Goal: Task Accomplishment & Management: Use online tool/utility

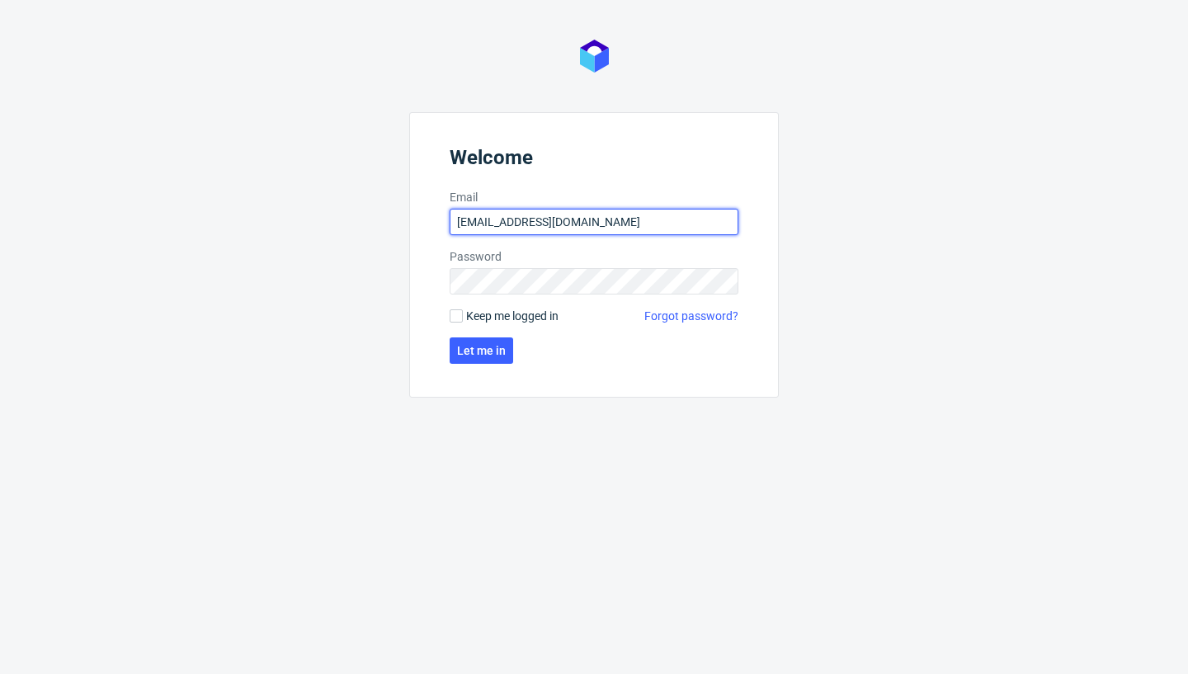
type input "d.grosicki@partners.com.pl"
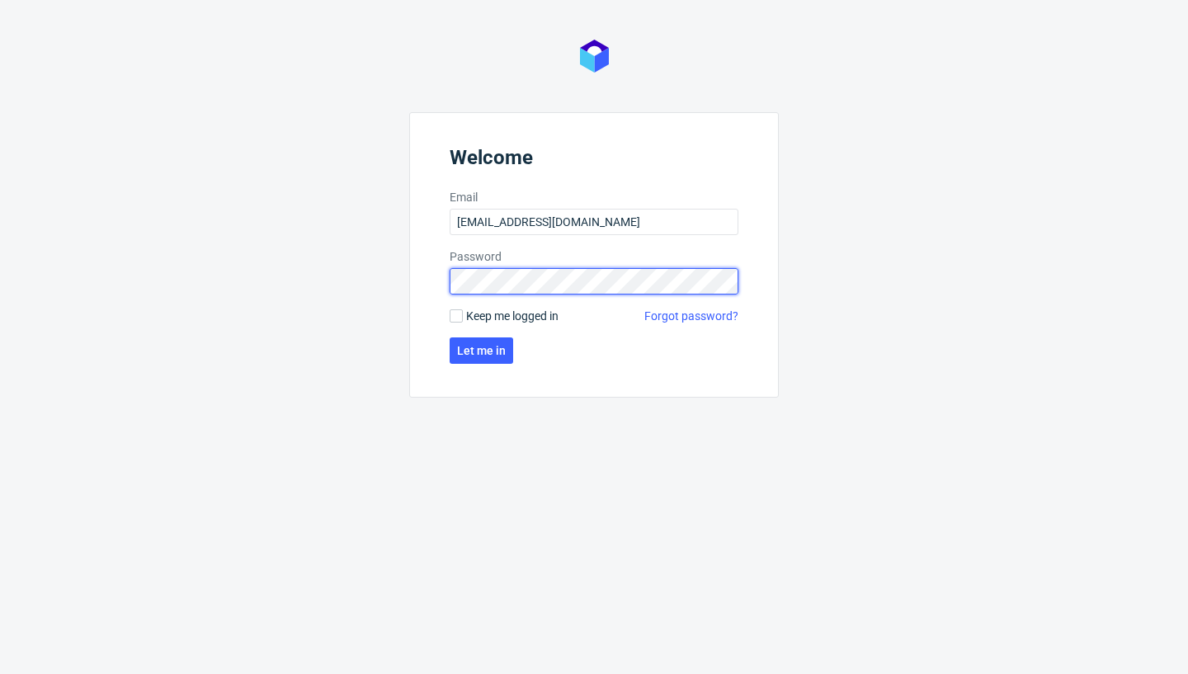
click at [480, 351] on button "Let me in" at bounding box center [482, 350] width 64 height 26
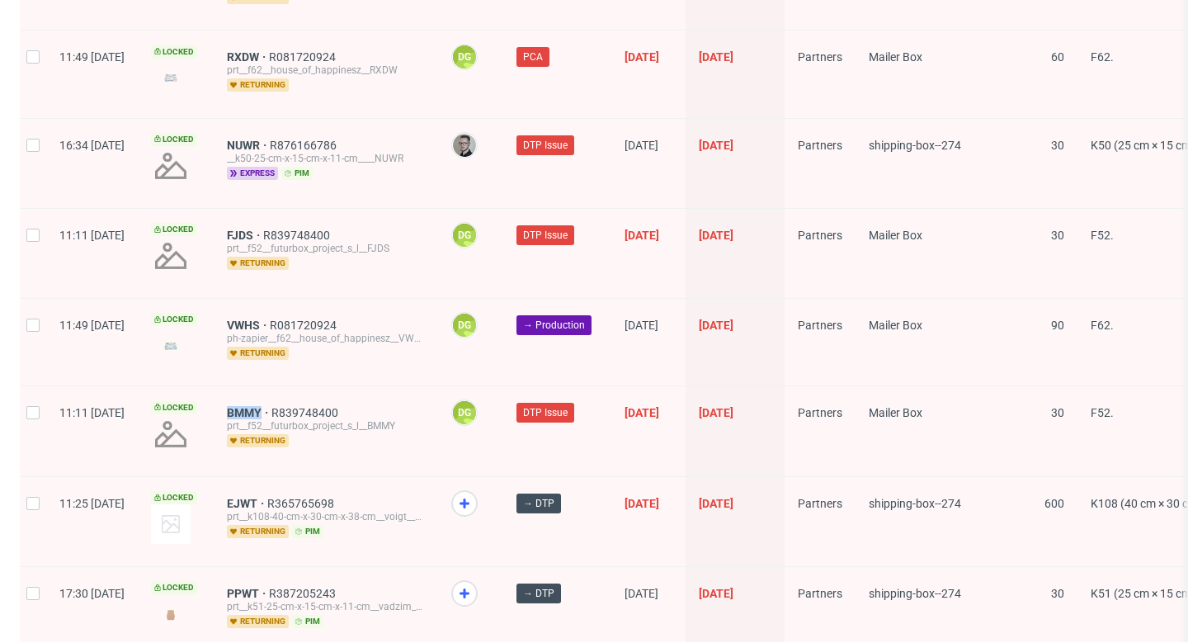
scroll to position [2640, 0]
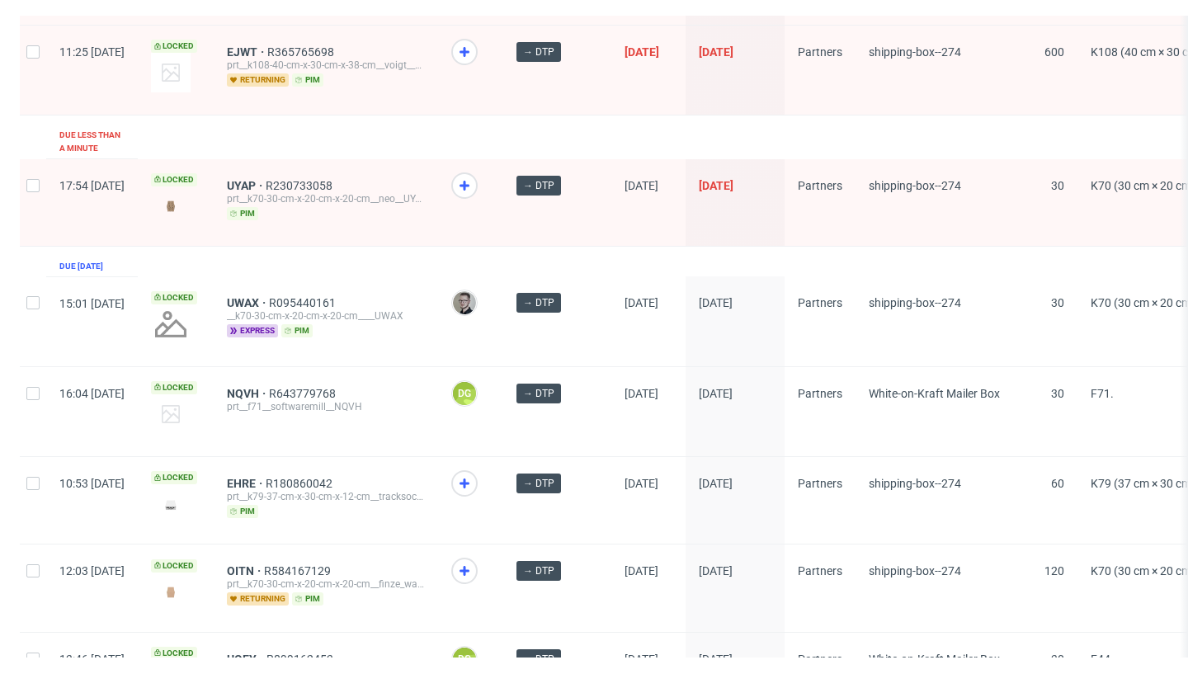
scroll to position [292, 0]
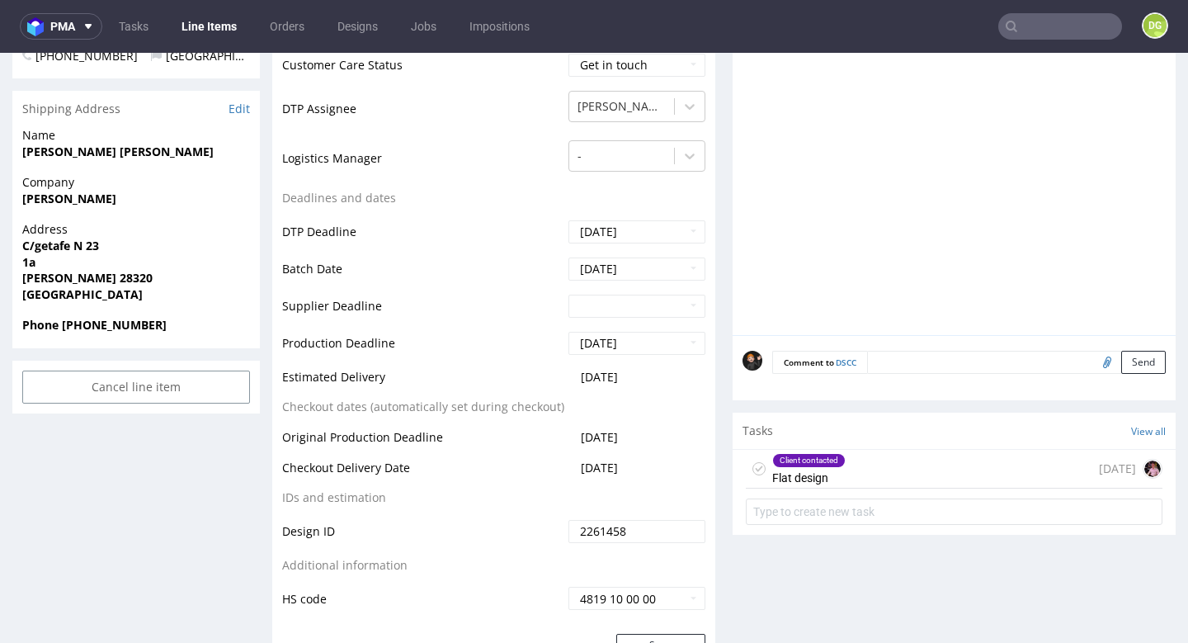
scroll to position [849, 0]
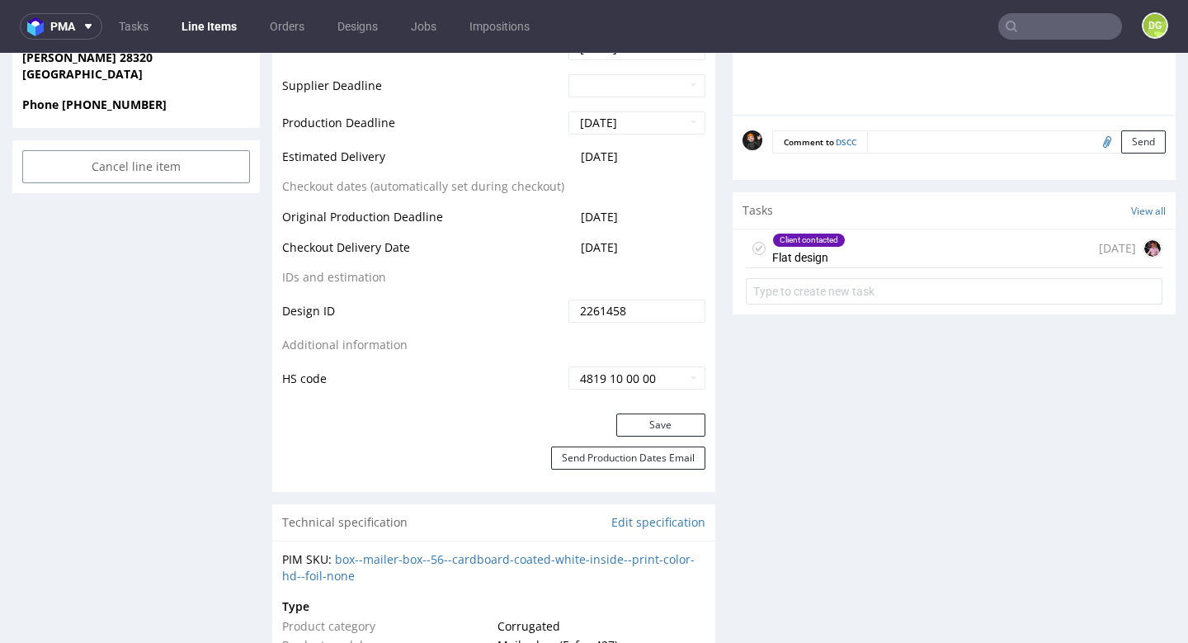
click at [813, 247] on div "Client contacted" at bounding box center [809, 239] width 72 height 13
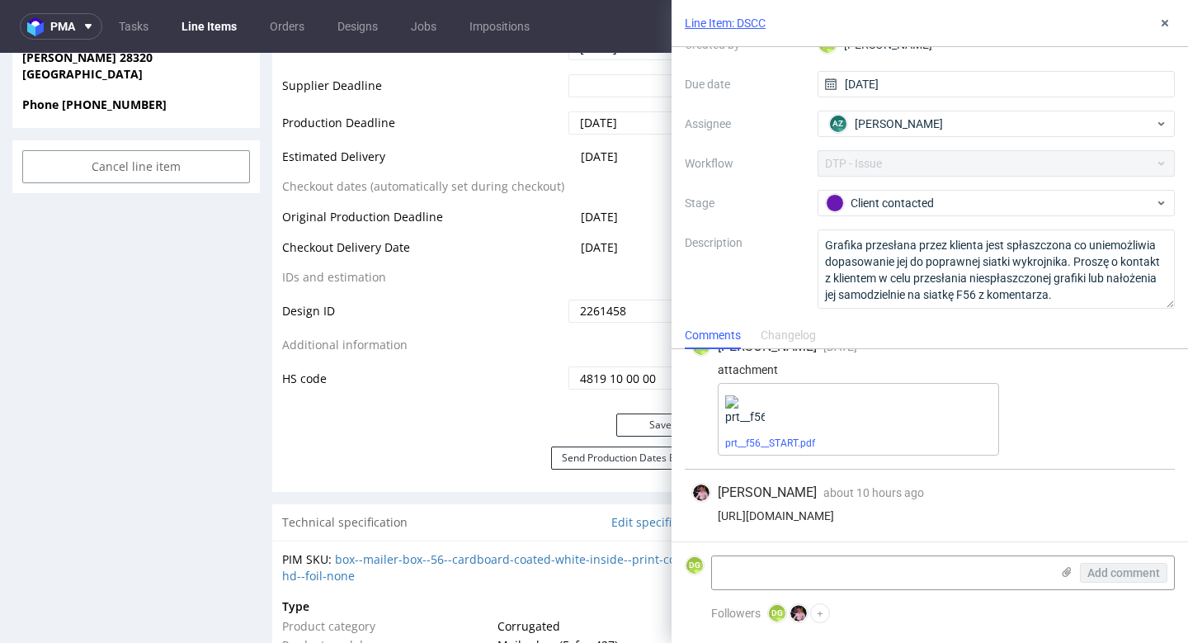
scroll to position [115, 0]
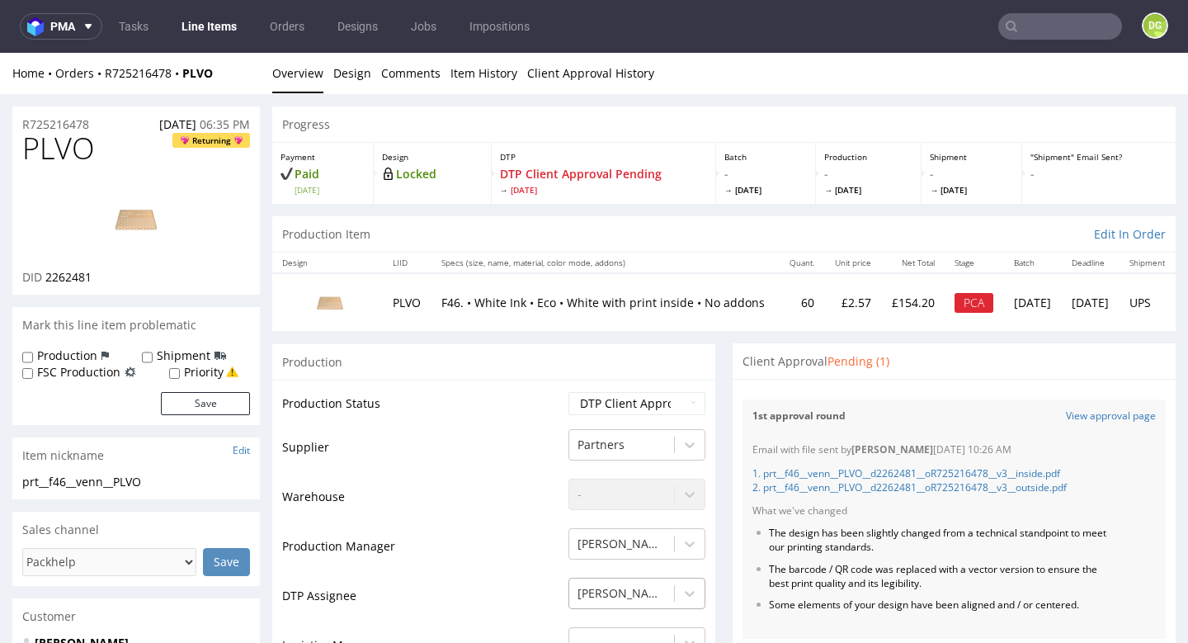
scroll to position [865, 0]
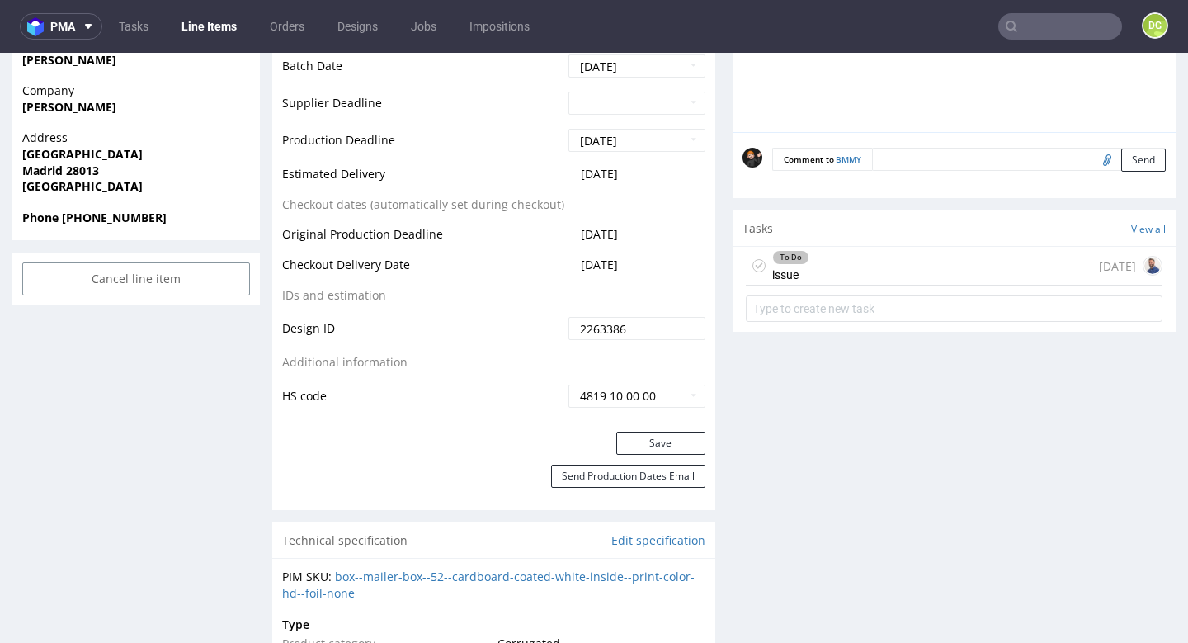
scroll to position [799, 0]
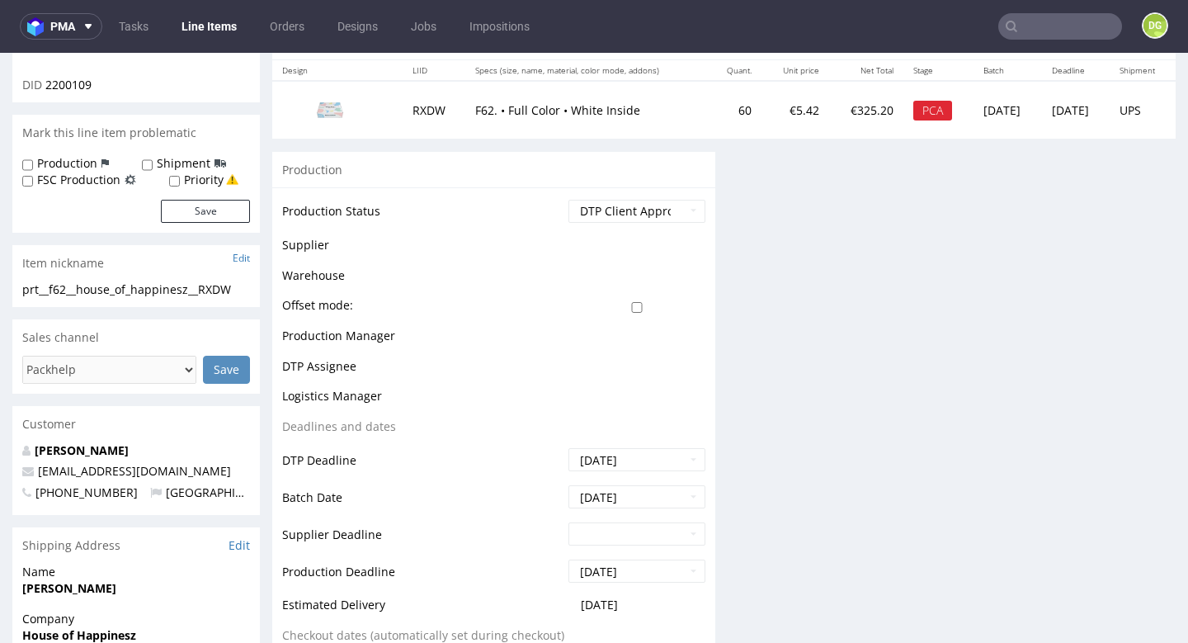
scroll to position [516, 0]
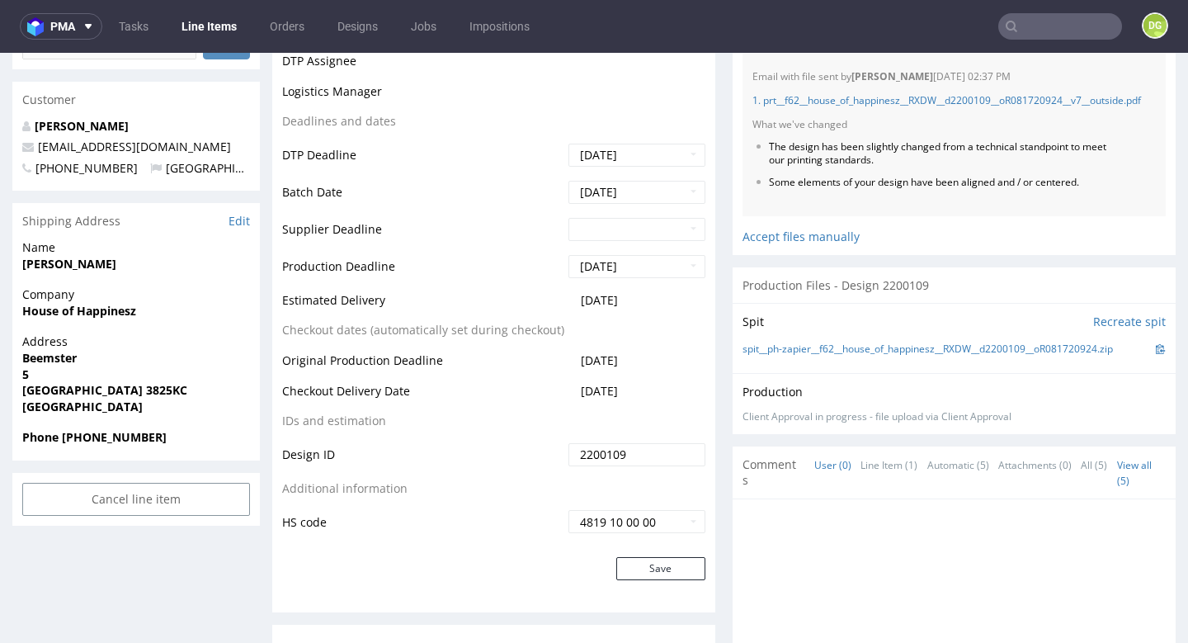
click at [682, 478] on td "2200109" at bounding box center [634, 459] width 141 height 37
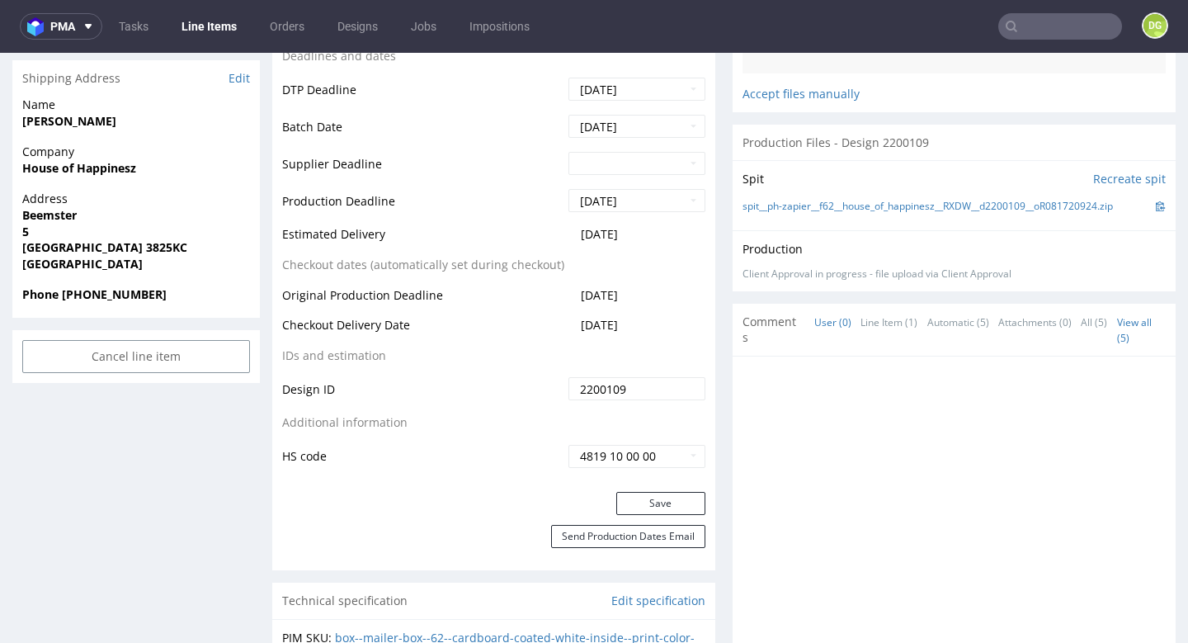
scroll to position [726, 0]
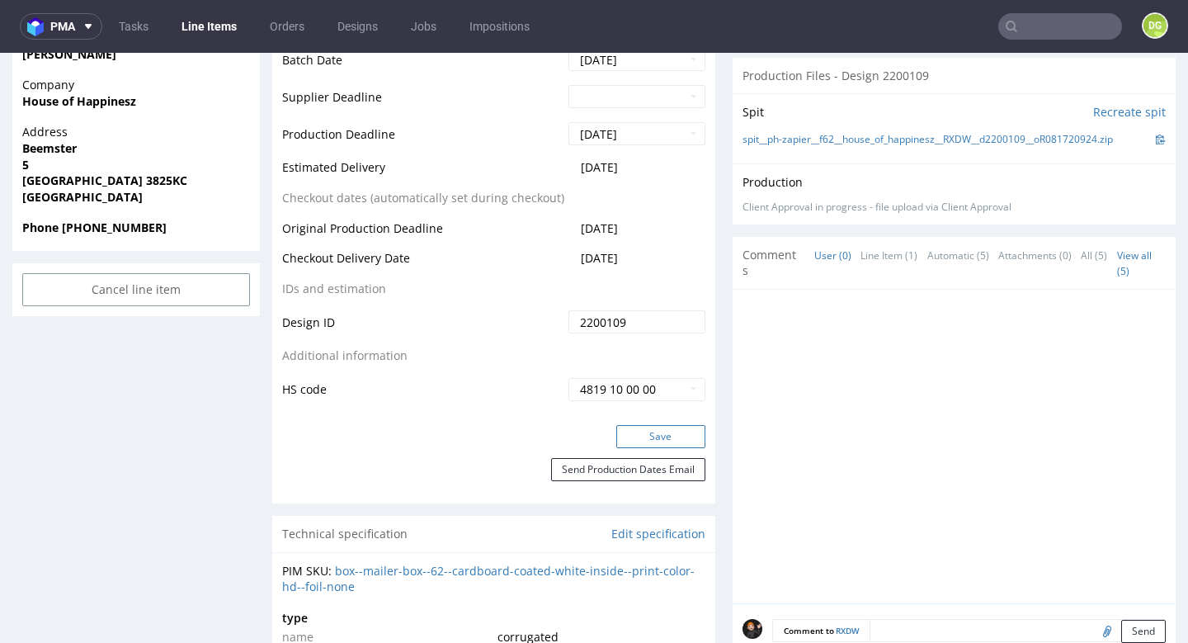
click at [671, 448] on button "Save" at bounding box center [660, 436] width 89 height 23
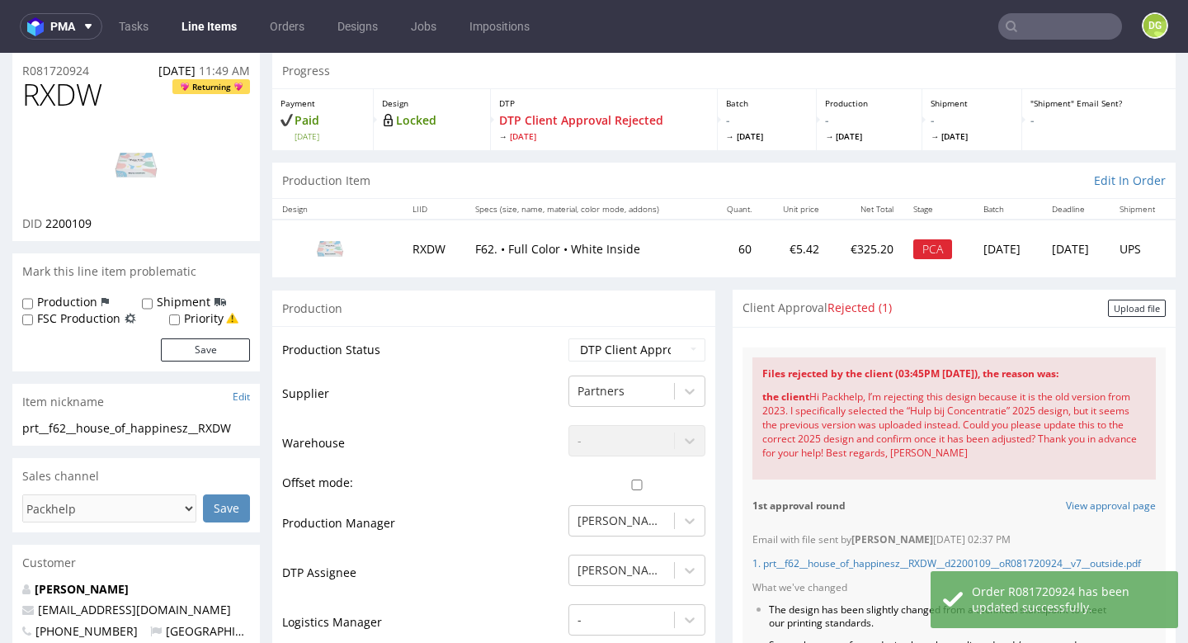
scroll to position [51, 0]
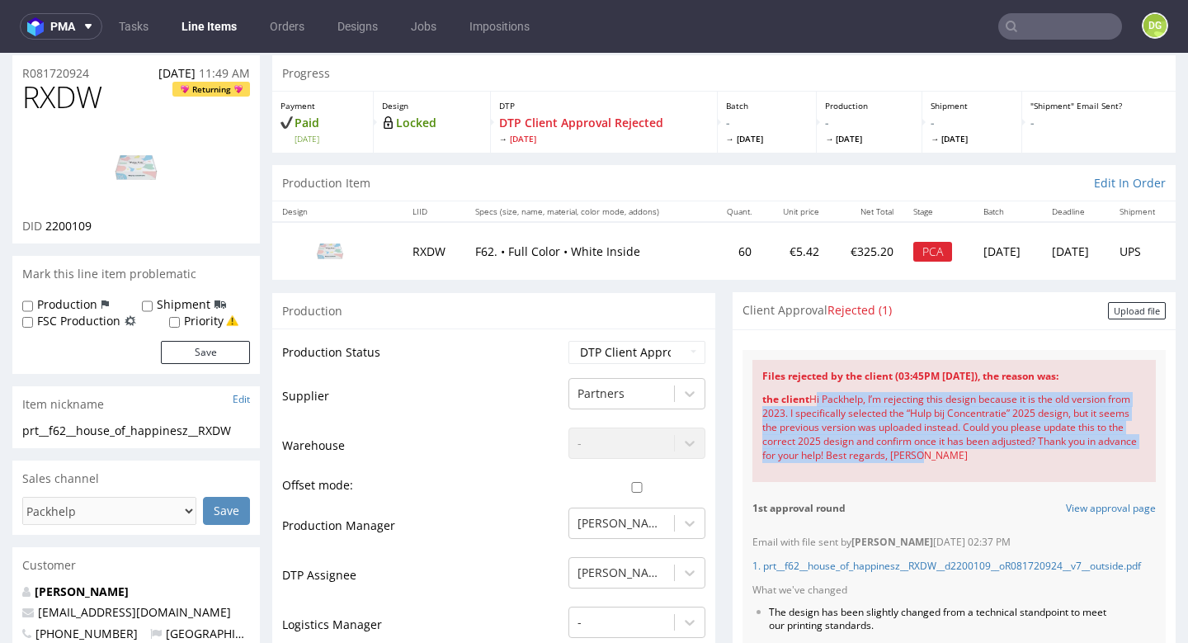
drag, startPoint x: 919, startPoint y: 460, endPoint x: 810, endPoint y: 393, distance: 128.2
click at [808, 393] on div "the client Hi Packhelp, I’m rejecting this design because it is the old version…" at bounding box center [954, 427] width 384 height 89
copy div "Hi Packhelp, I’m rejecting this design because it is the old version from 2023.…"
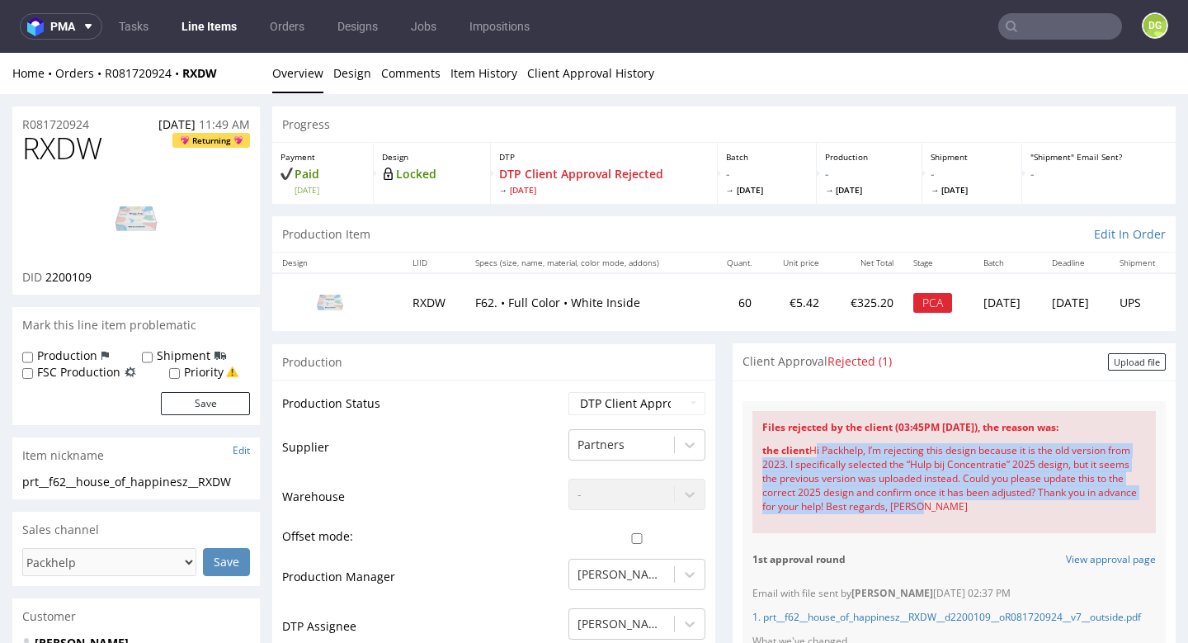
scroll to position [0, 0]
drag, startPoint x: 901, startPoint y: 466, endPoint x: 909, endPoint y: 485, distance: 20.7
click at [903, 466] on div "the client Hi Packhelp, I’m rejecting this design because it is the old version…" at bounding box center [954, 478] width 384 height 89
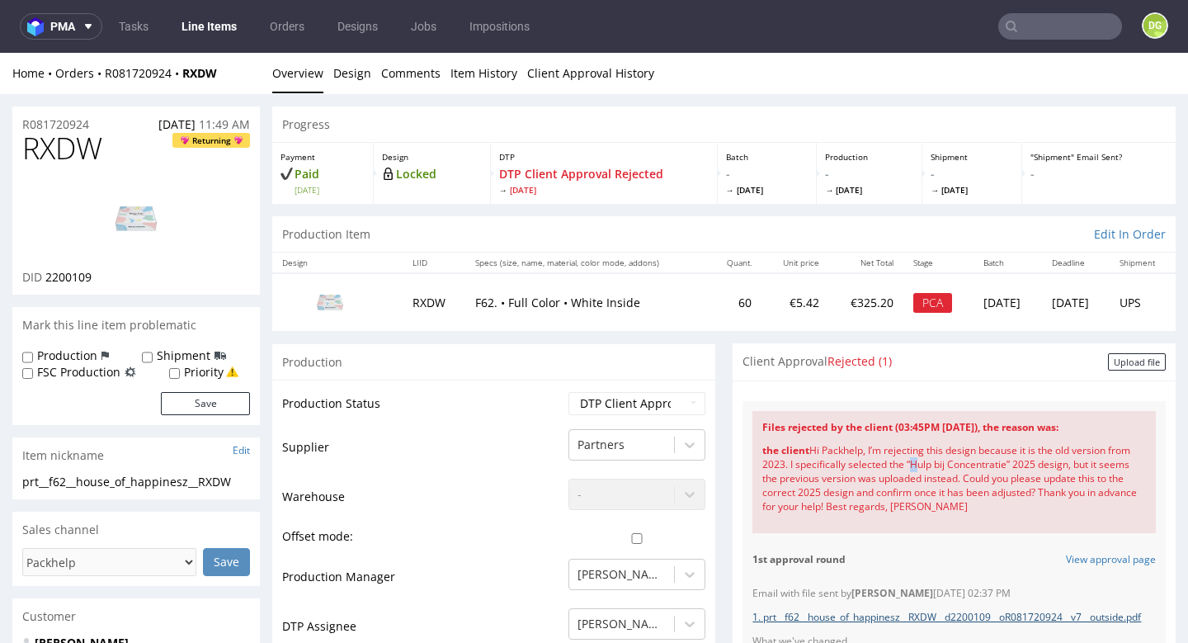
click at [913, 610] on link "1. prt__f62__house_of_happinesz__RXDW__d2200109__oR081720924__v7__outside.pdf" at bounding box center [946, 617] width 389 height 14
click at [125, 222] on img at bounding box center [136, 218] width 132 height 74
click at [361, 72] on link "Design" at bounding box center [352, 73] width 38 height 40
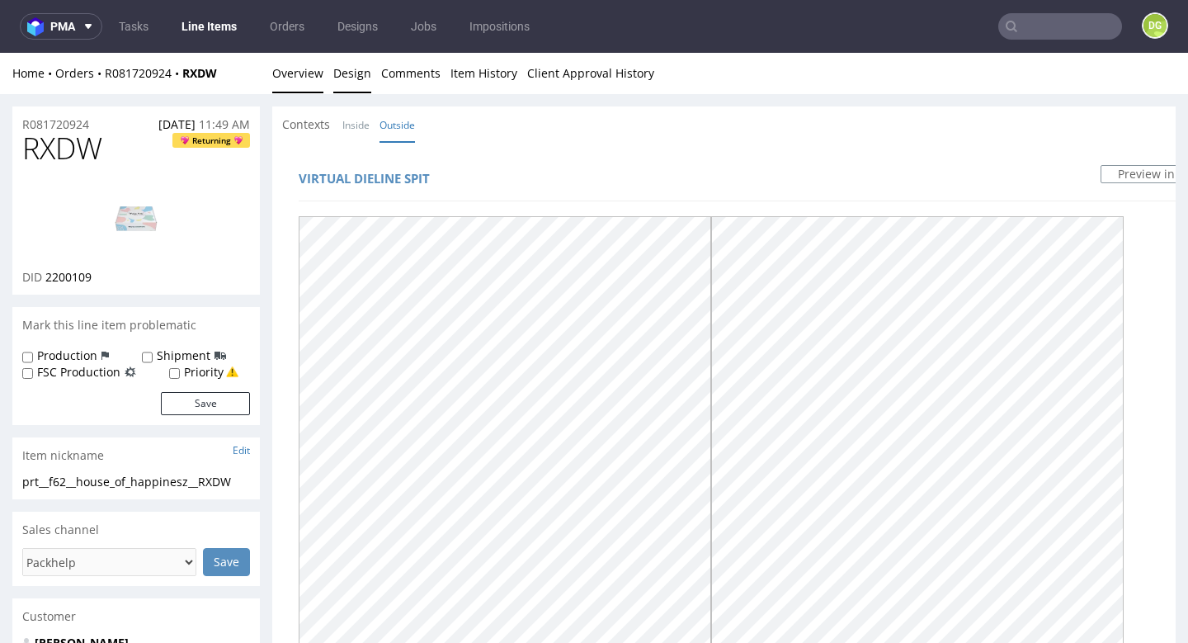
click at [291, 78] on link "Overview" at bounding box center [297, 73] width 51 height 40
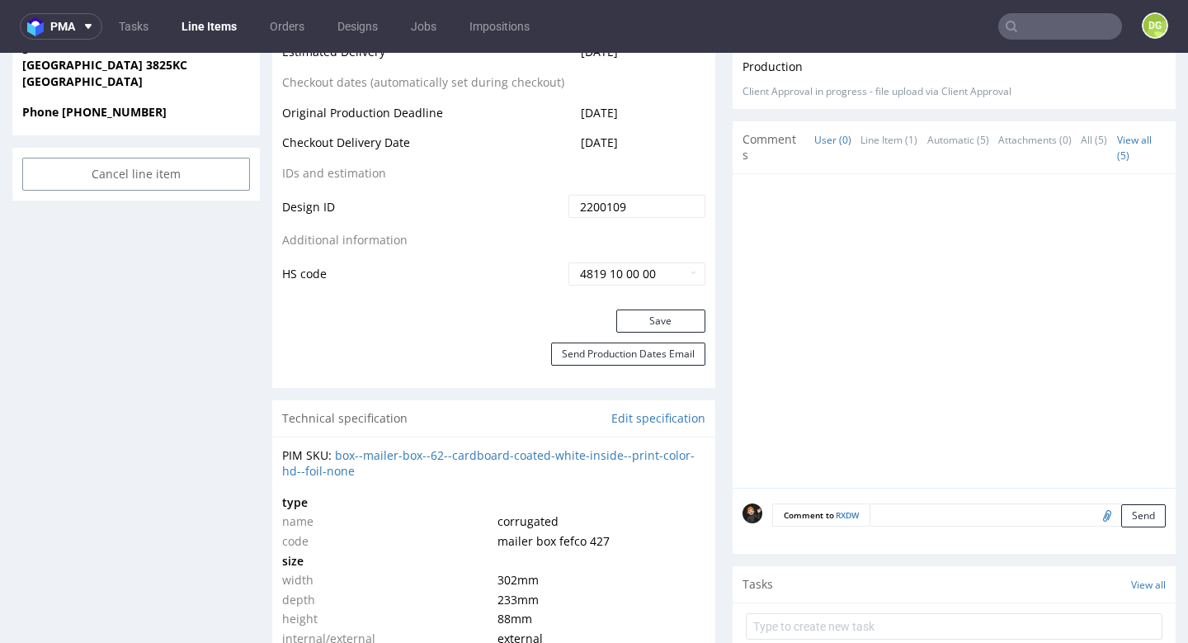
scroll to position [1131, 0]
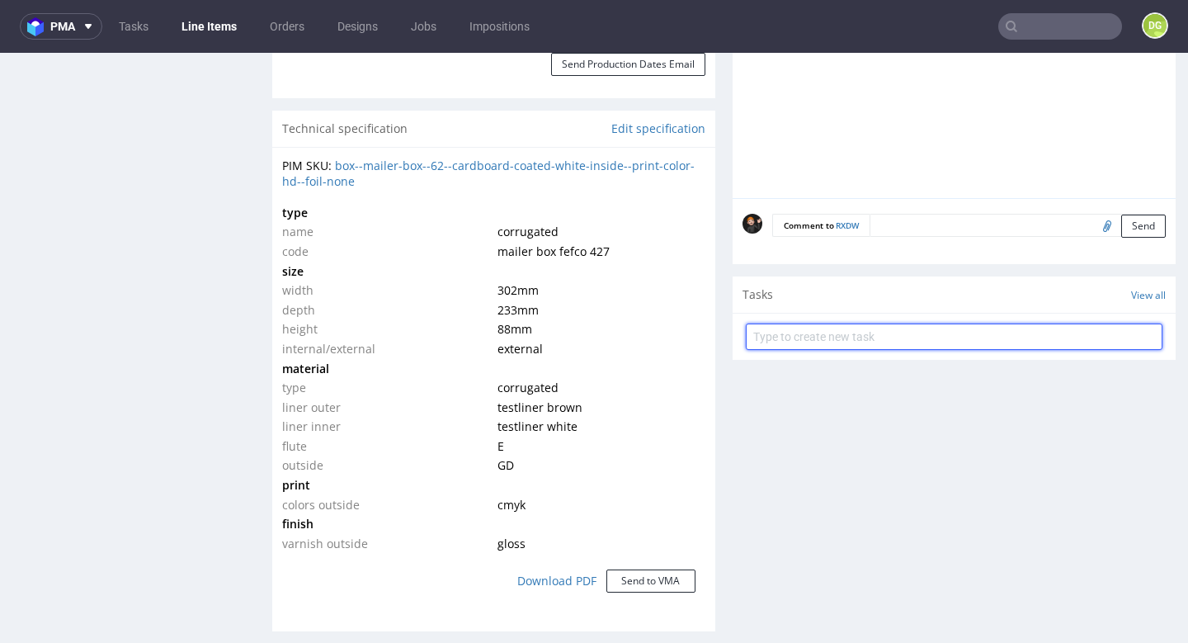
click at [829, 323] on input "text" at bounding box center [954, 336] width 417 height 26
type input "Design version"
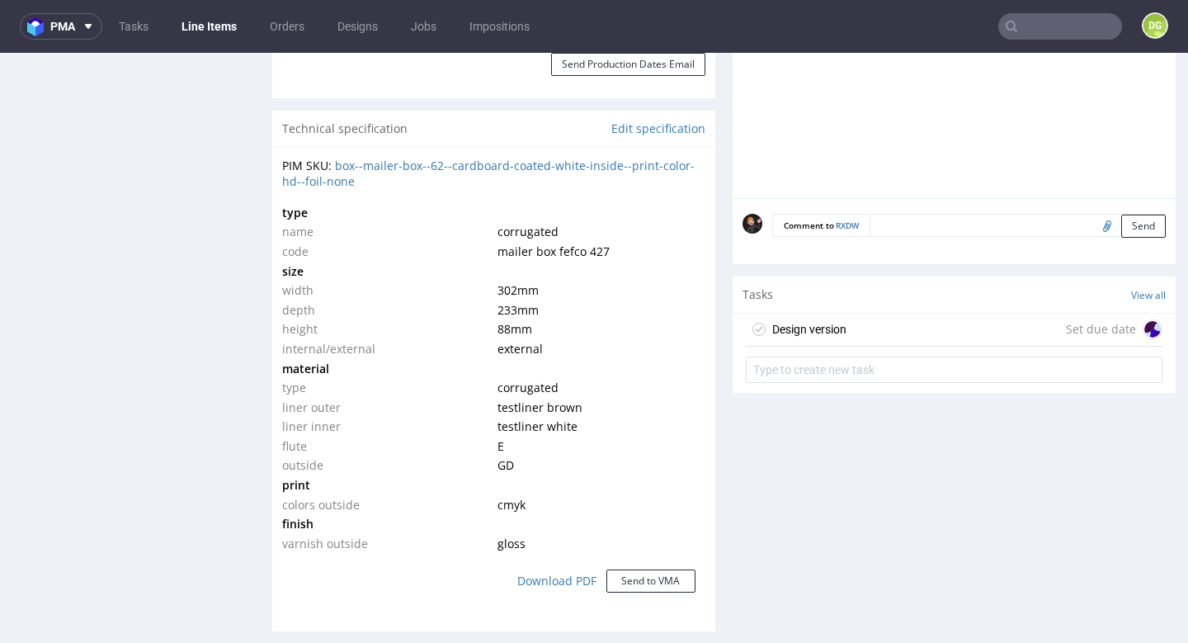
click at [878, 315] on div "Design version Set due date" at bounding box center [954, 329] width 417 height 33
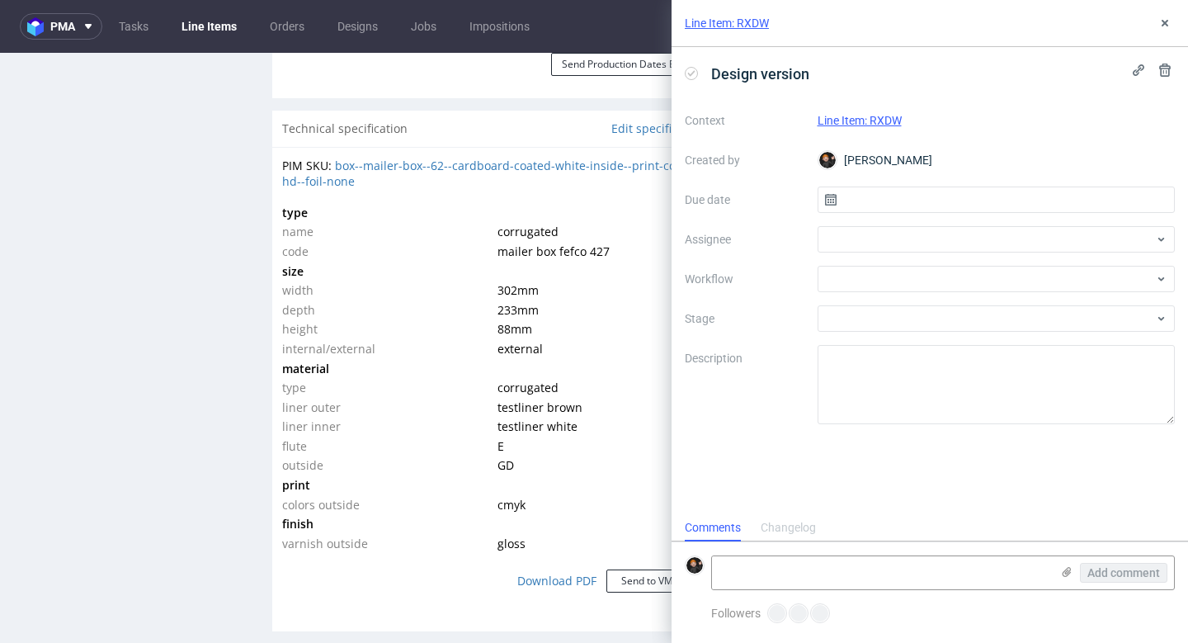
scroll to position [13, 0]
drag, startPoint x: 811, startPoint y: 76, endPoint x: 821, endPoint y: 76, distance: 9.9
click at [812, 76] on span "Design version" at bounding box center [759, 73] width 111 height 27
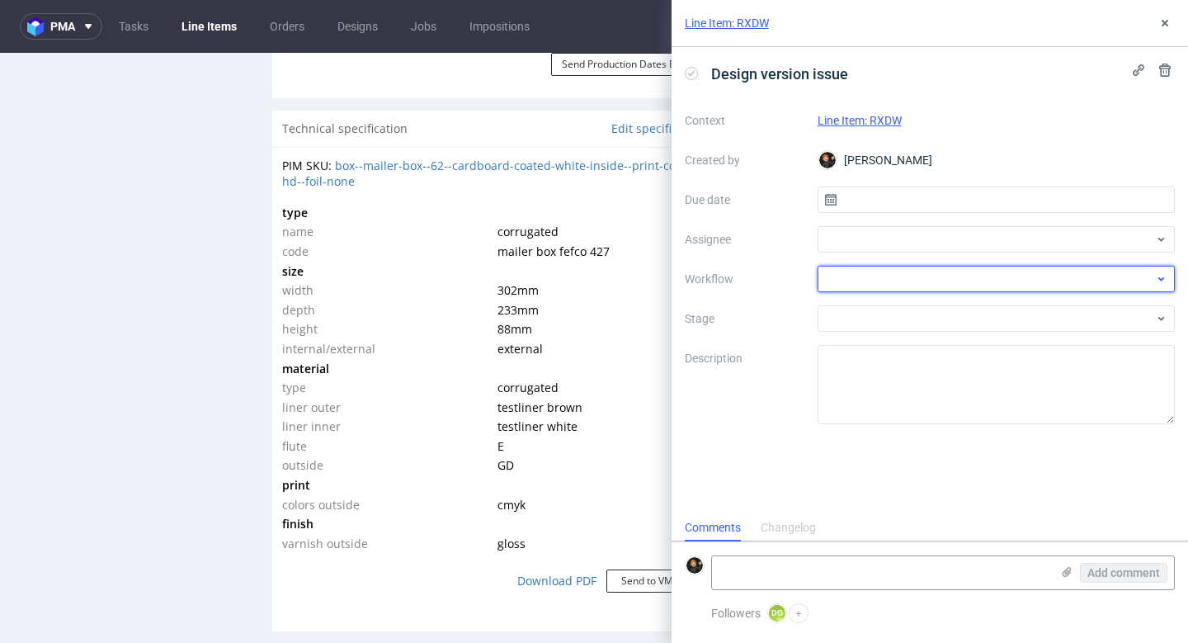
click at [851, 269] on div at bounding box center [997, 279] width 358 height 26
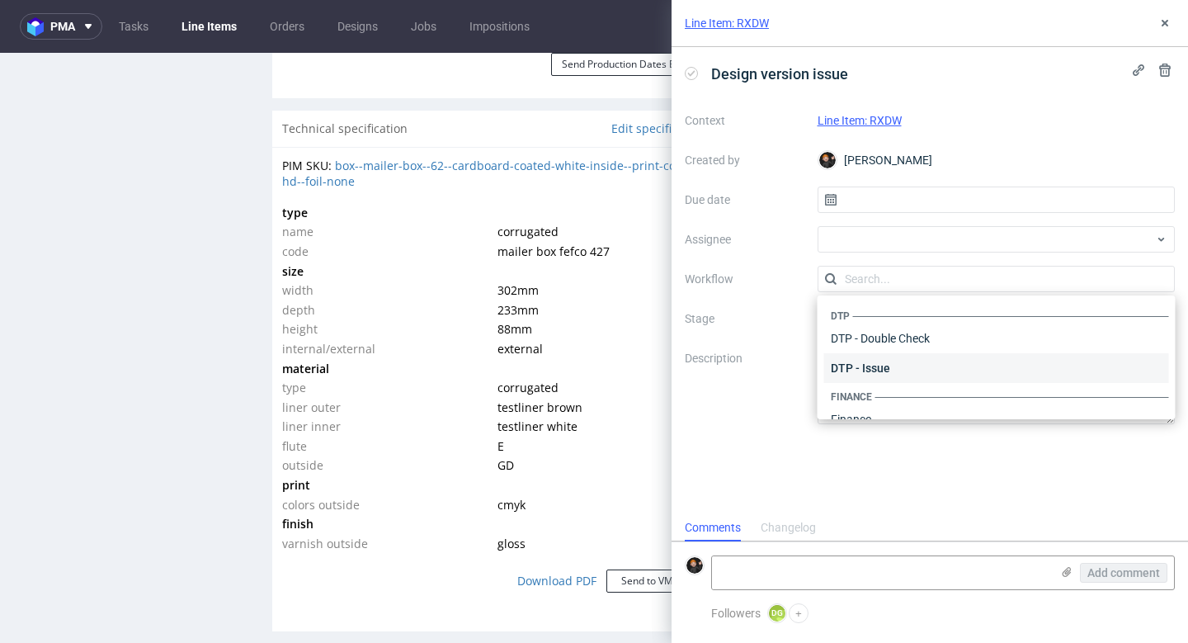
click at [897, 366] on div "DTP - Issue" at bounding box center [996, 368] width 345 height 30
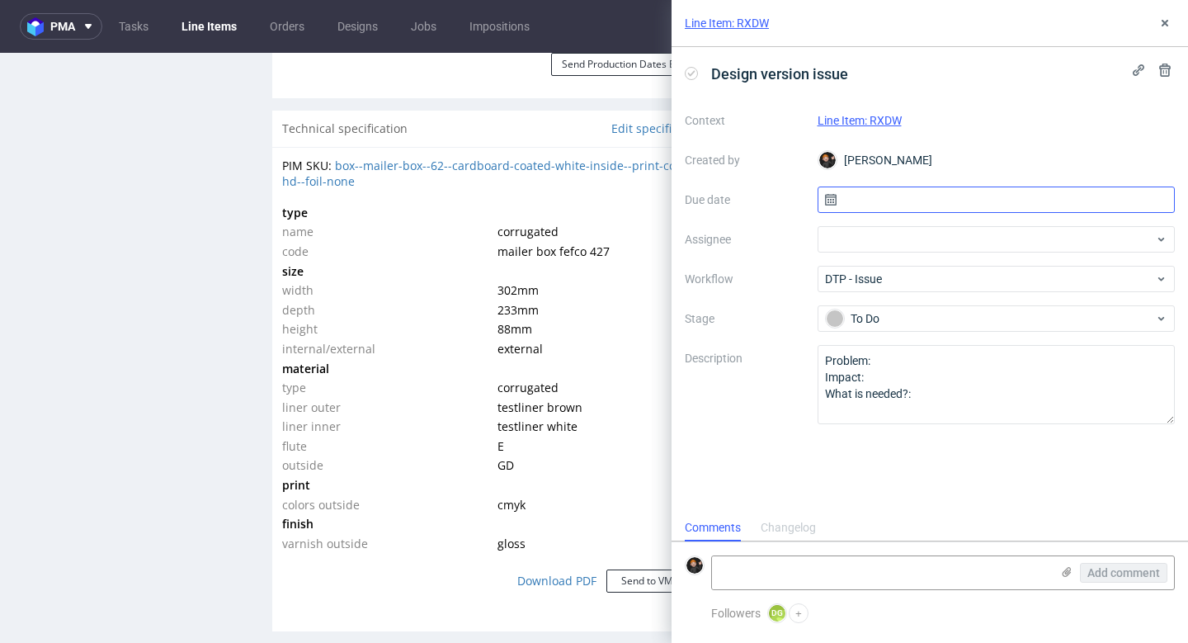
drag, startPoint x: 862, startPoint y: 196, endPoint x: 865, endPoint y: 204, distance: 8.6
click at [862, 196] on input "text" at bounding box center [997, 199] width 358 height 26
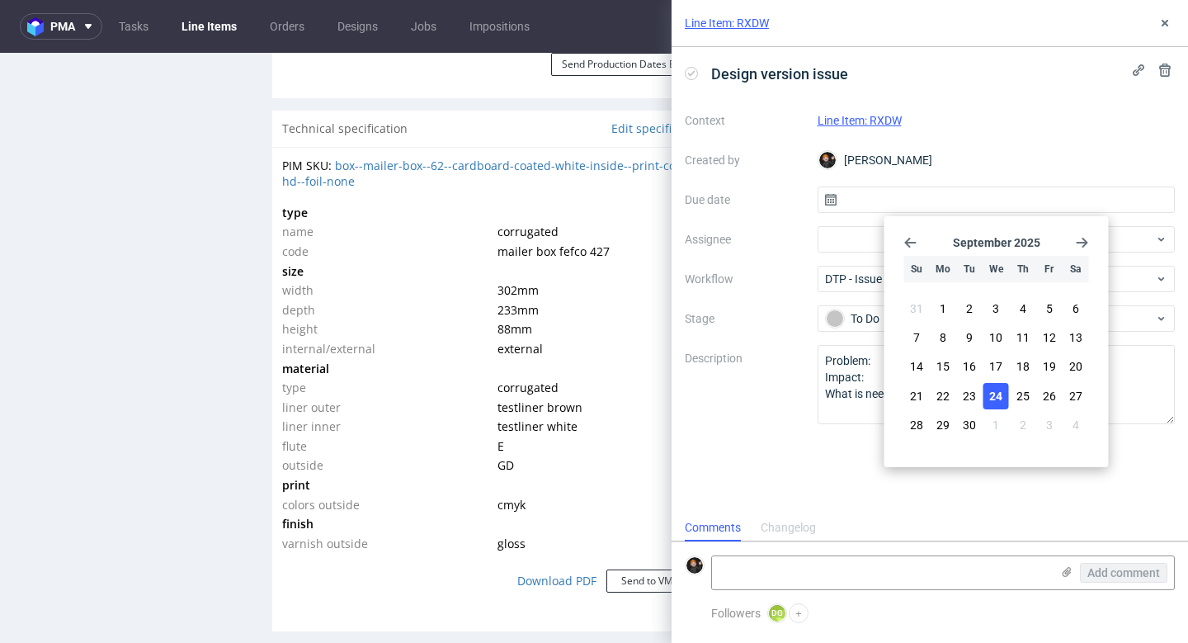
click at [996, 401] on span "24" at bounding box center [995, 396] width 13 height 16
type input "[DATE]"
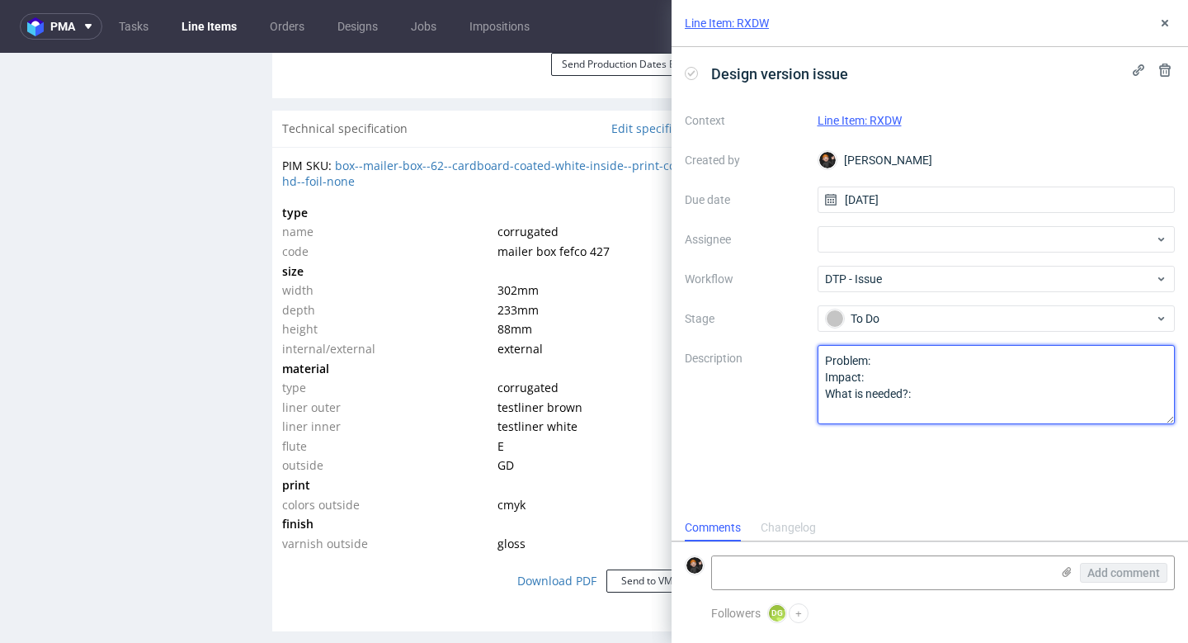
drag, startPoint x: 917, startPoint y: 403, endPoint x: 935, endPoint y: 401, distance: 18.2
click at [925, 403] on textarea "Problem: Impact: What is needed?:" at bounding box center [997, 384] width 358 height 79
drag, startPoint x: 752, startPoint y: 345, endPoint x: 775, endPoint y: 336, distance: 24.8
click at [763, 337] on div "Context Line Item: RXDW Created by [PERSON_NAME] Due date [DATE] Assignee Workf…" at bounding box center [930, 265] width 490 height 317
type textarea "H"
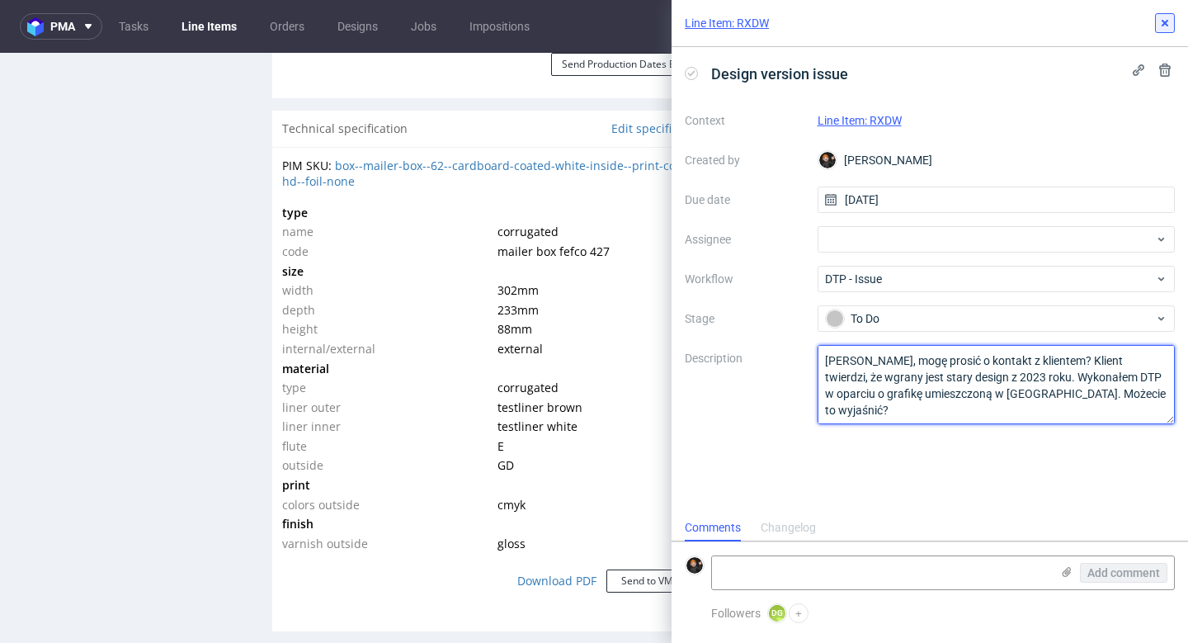
type textarea "[PERSON_NAME], mogę prosić o kontakt z klientem? Klient twierdzi, że wgrany jes…"
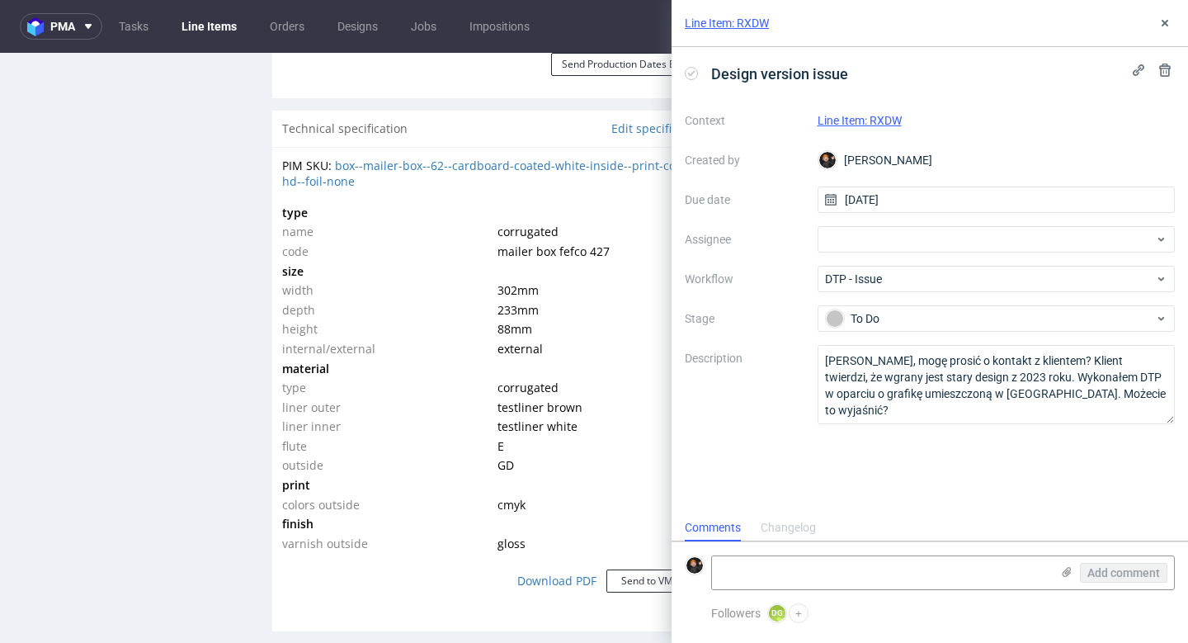
click at [1169, 25] on icon at bounding box center [1164, 22] width 13 height 13
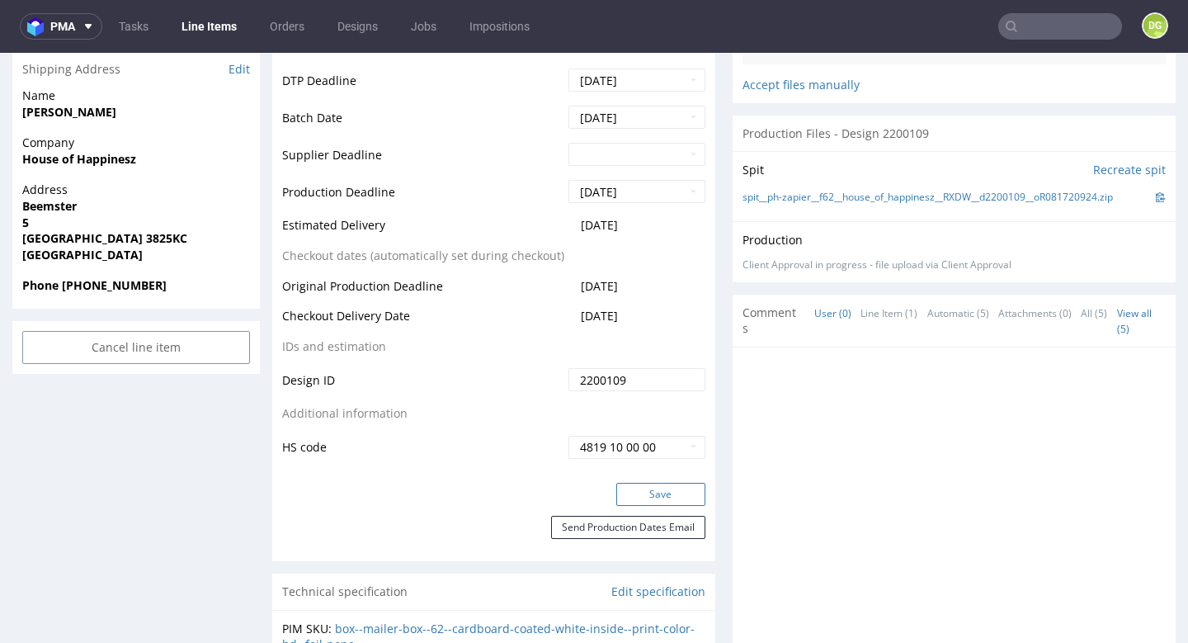
click at [636, 483] on button "Save" at bounding box center [660, 494] width 89 height 23
